Goal: Register for event/course

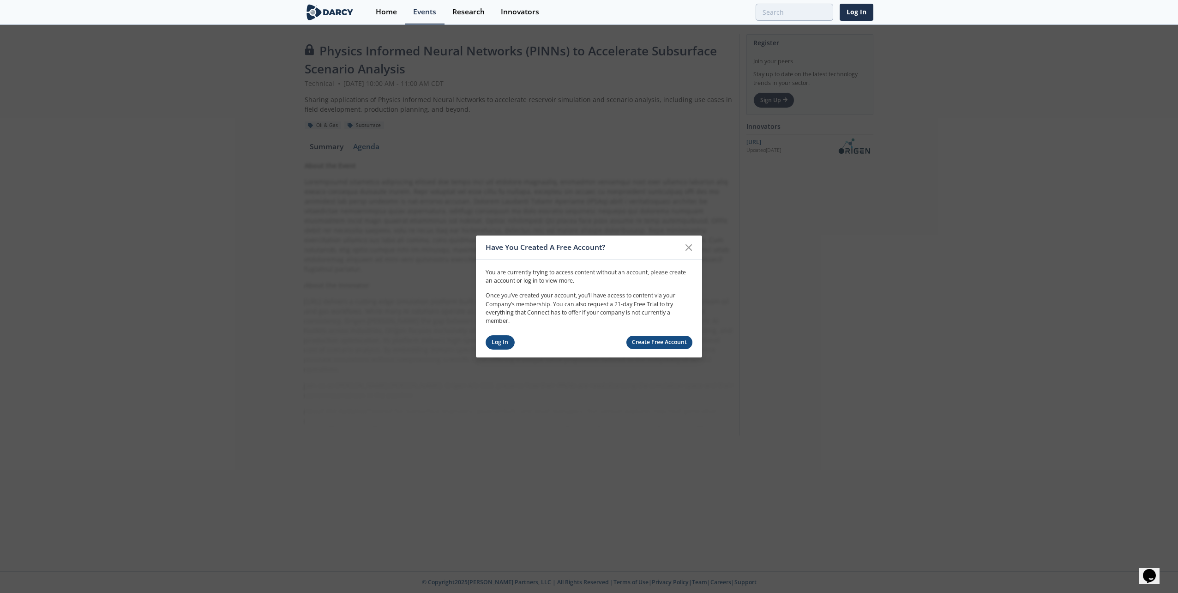
click at [495, 345] on link "Log In" at bounding box center [500, 342] width 29 height 14
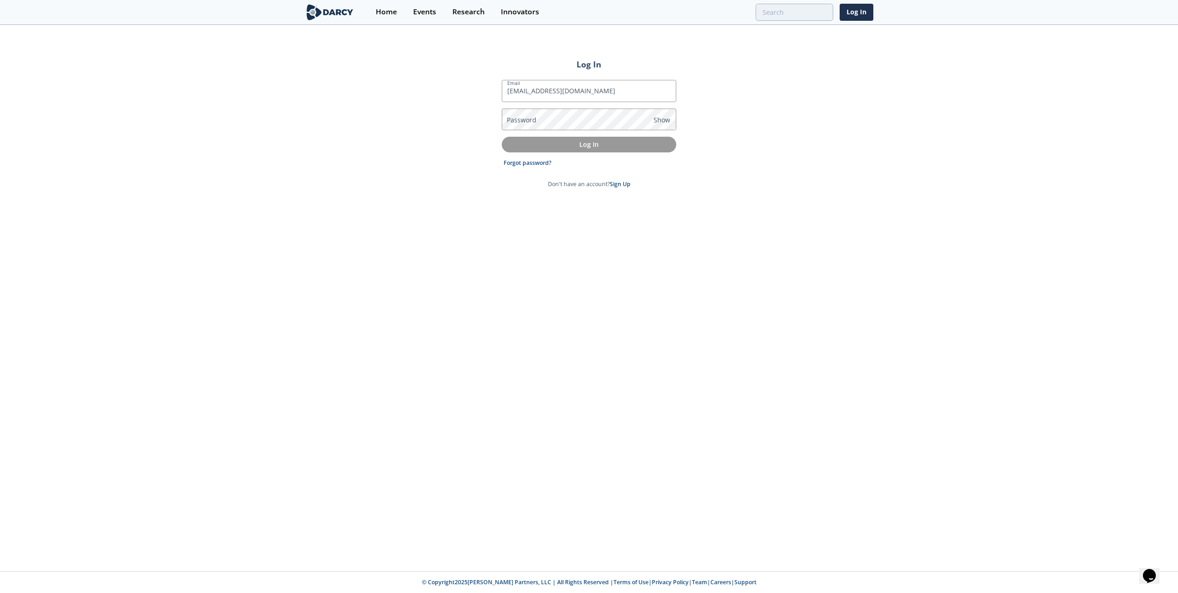
type input "[EMAIL_ADDRESS][DOMAIN_NAME]"
click at [507, 115] on label "Password" at bounding box center [522, 120] width 30 height 10
click at [597, 142] on p "Log In" at bounding box center [589, 144] width 162 height 10
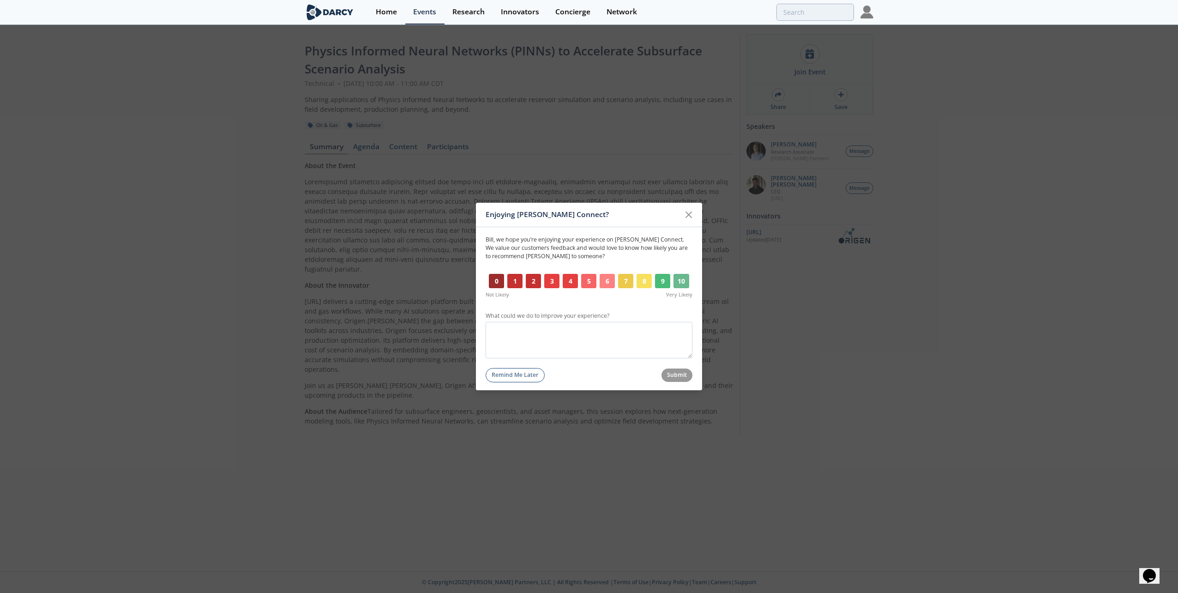
click at [675, 280] on button "10" at bounding box center [681, 281] width 16 height 15
click at [677, 371] on button "Submit" at bounding box center [676, 374] width 31 height 13
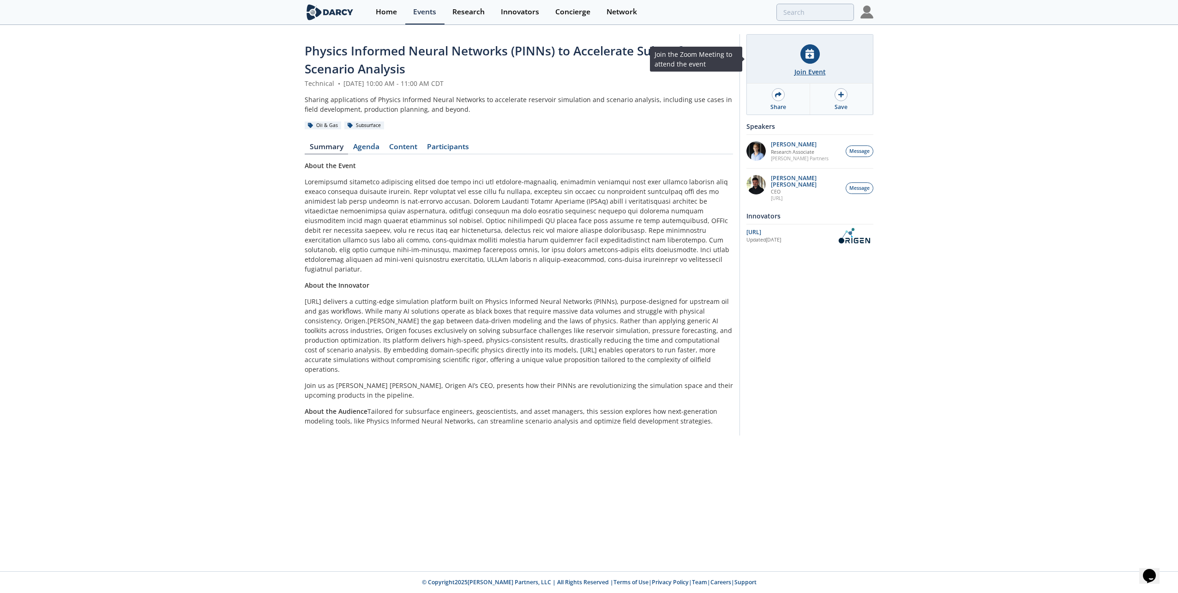
click at [779, 72] on div "Join Event" at bounding box center [809, 72] width 31 height 10
